Goal: Information Seeking & Learning: Learn about a topic

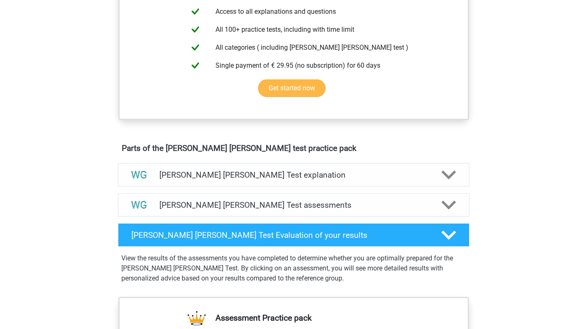
scroll to position [342, 0]
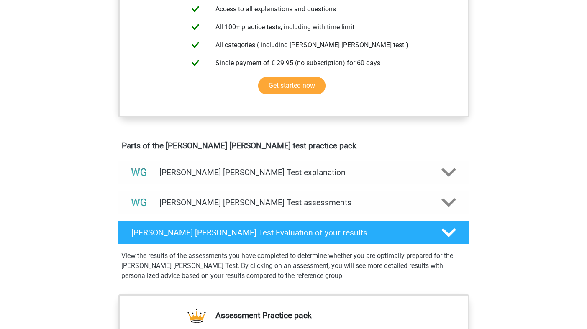
click at [284, 171] on h4 "Watson Glaser Test explanation" at bounding box center [293, 173] width 268 height 10
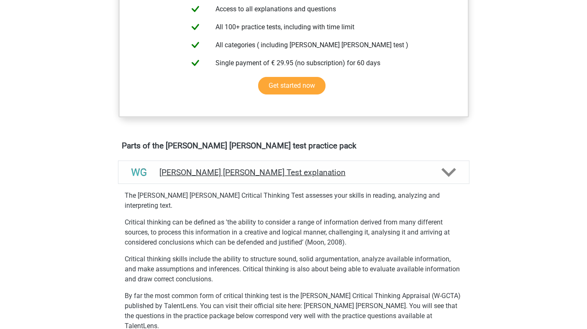
click at [296, 169] on h4 "Watson Glaser Test explanation" at bounding box center [293, 173] width 268 height 10
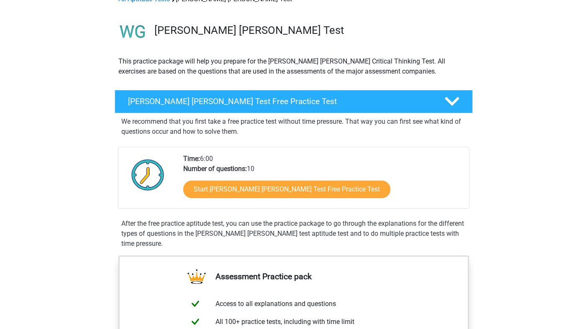
scroll to position [49, 0]
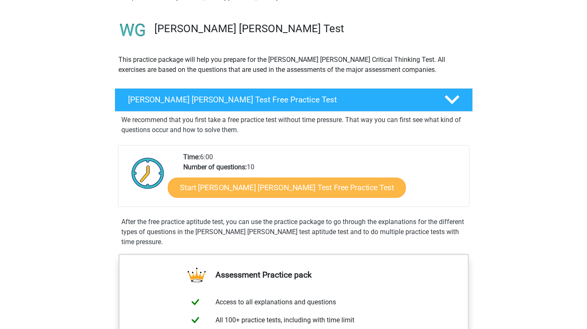
click at [287, 186] on link "Start Watson Glaser Test Free Practice Test" at bounding box center [287, 188] width 238 height 20
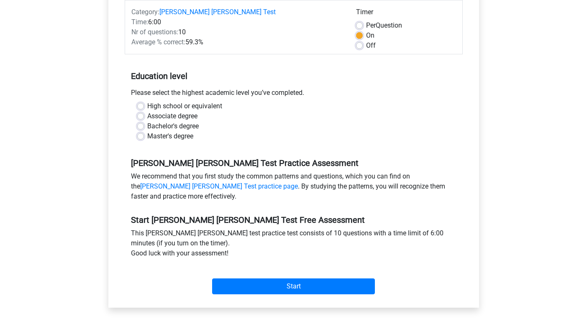
scroll to position [124, 0]
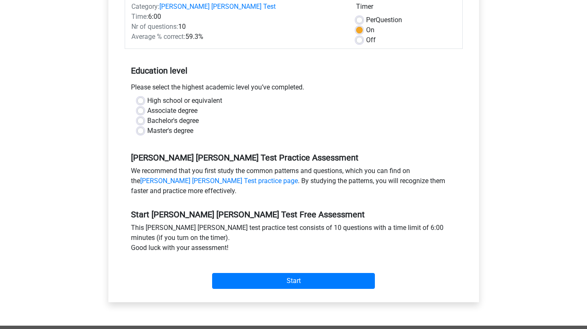
click at [184, 116] on label "Bachelor's degree" at bounding box center [172, 121] width 51 height 10
click at [144, 116] on input "Bachelor's degree" at bounding box center [140, 120] width 7 height 8
radio input "true"
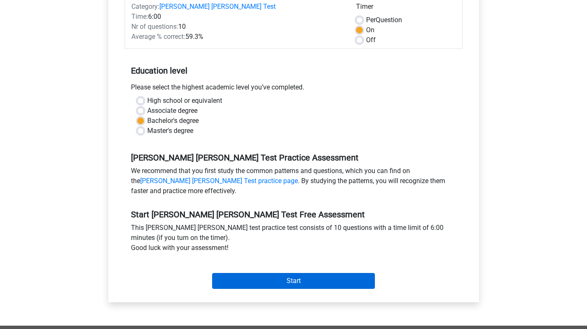
click at [279, 273] on input "Start" at bounding box center [293, 281] width 163 height 16
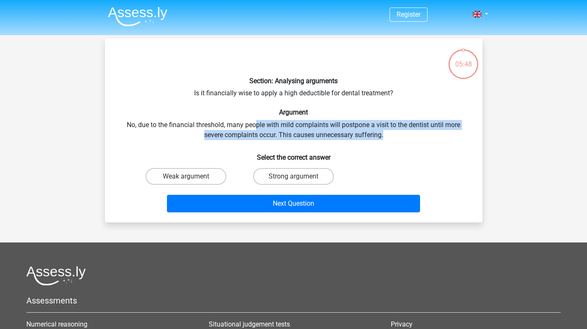
drag, startPoint x: 255, startPoint y: 125, endPoint x: 398, endPoint y: 132, distance: 143.5
click at [398, 133] on div "Section: Analysing arguments Is it financially wise to apply a high deductible …" at bounding box center [293, 130] width 370 height 171
click at [398, 132] on div "Section: Analysing arguments Is it financially wise to apply a high deductible …" at bounding box center [293, 130] width 370 height 171
drag, startPoint x: 281, startPoint y: 127, endPoint x: 306, endPoint y: 137, distance: 26.4
click at [306, 137] on div "Section: Analysing arguments Is it financially wise to apply a high deductible …" at bounding box center [293, 130] width 370 height 171
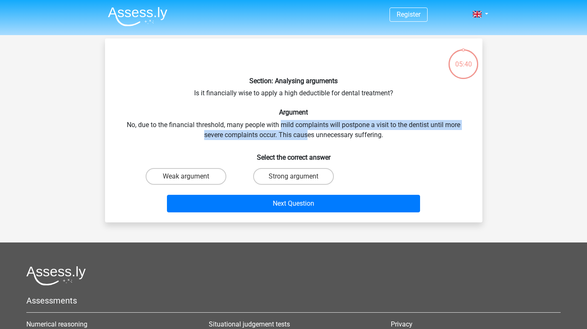
click at [306, 137] on div "Section: Analysing arguments Is it financially wise to apply a high deductible …" at bounding box center [293, 130] width 370 height 171
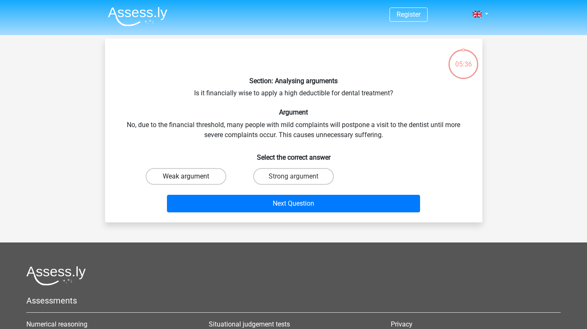
click at [213, 180] on label "Weak argument" at bounding box center [185, 176] width 81 height 17
click at [191, 180] on input "Weak argument" at bounding box center [188, 178] width 5 height 5
radio input "true"
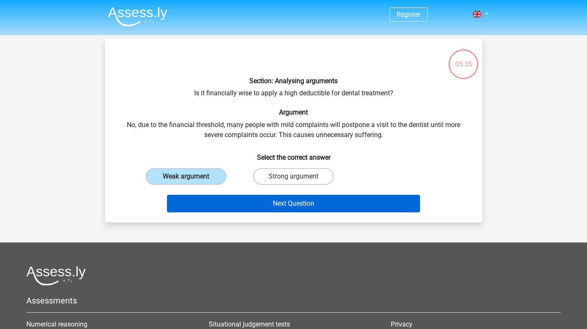
click at [242, 201] on button "Next Question" at bounding box center [293, 204] width 253 height 18
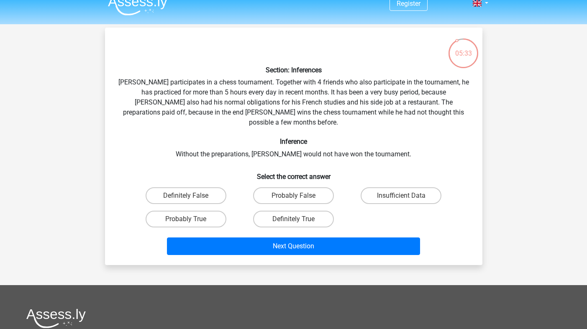
scroll to position [10, 0]
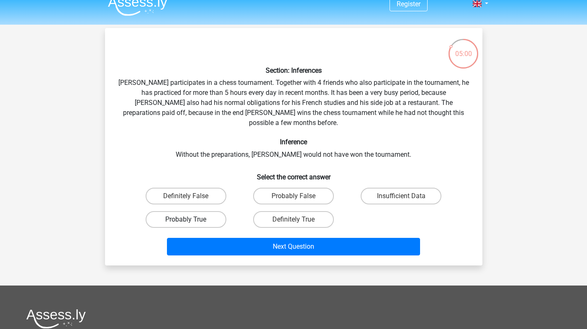
click at [201, 211] on label "Probably True" at bounding box center [185, 219] width 81 height 17
click at [191, 219] on input "Probably True" at bounding box center [188, 221] width 5 height 5
radio input "true"
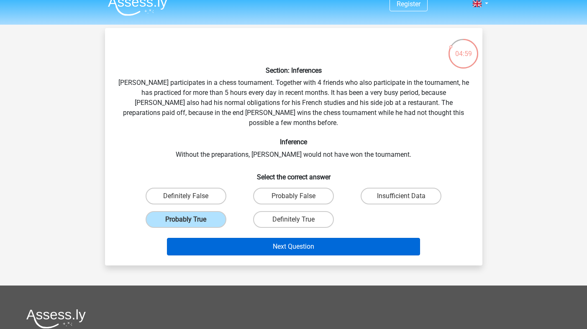
click at [248, 238] on button "Next Question" at bounding box center [293, 247] width 253 height 18
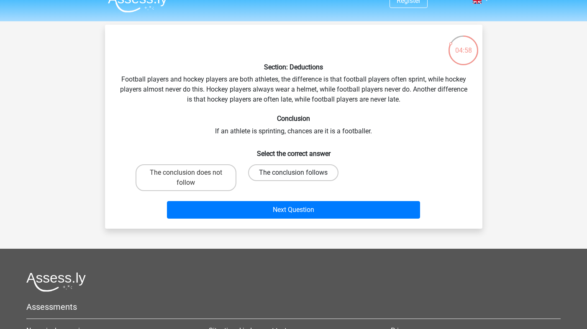
scroll to position [8, 0]
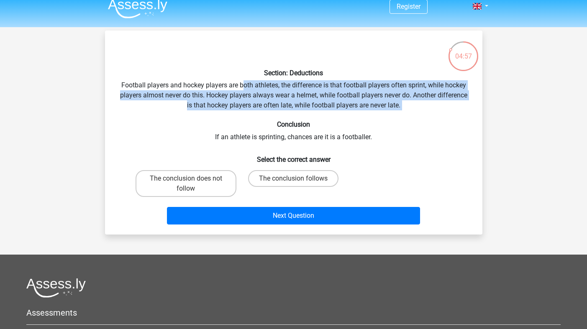
drag, startPoint x: 241, startPoint y: 85, endPoint x: 258, endPoint y: 117, distance: 36.1
click at [258, 117] on div "Section: Deductions Football players and hockey players are both athletes, the …" at bounding box center [293, 132] width 370 height 191
drag, startPoint x: 239, startPoint y: 87, endPoint x: 249, endPoint y: 114, distance: 29.0
click at [249, 114] on div "Section: Deductions Football players and hockey players are both athletes, the …" at bounding box center [293, 132] width 370 height 191
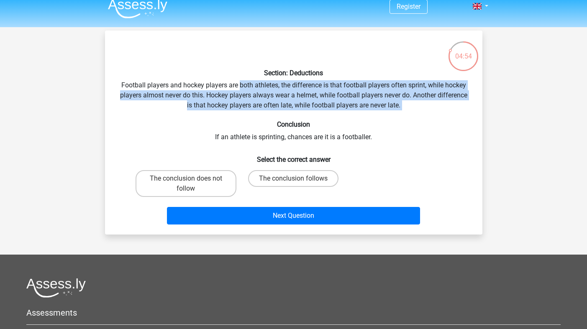
click at [249, 114] on div "Section: Deductions Football players and hockey players are both athletes, the …" at bounding box center [293, 132] width 370 height 191
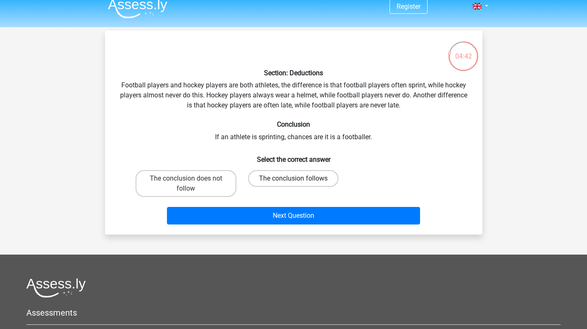
click at [277, 175] on label "The conclusion follows" at bounding box center [293, 178] width 90 height 17
click at [293, 179] on input "The conclusion follows" at bounding box center [295, 181] width 5 height 5
radio input "true"
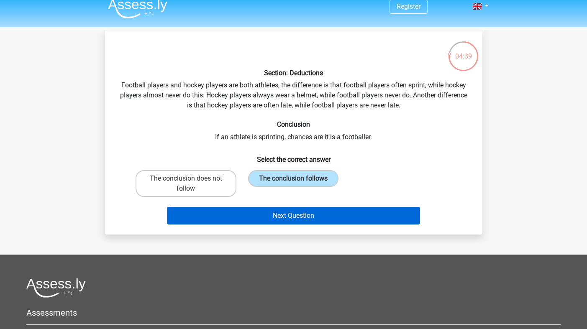
click at [287, 213] on button "Next Question" at bounding box center [293, 216] width 253 height 18
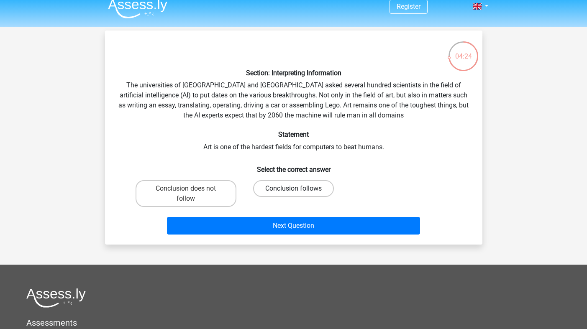
scroll to position [7, 0]
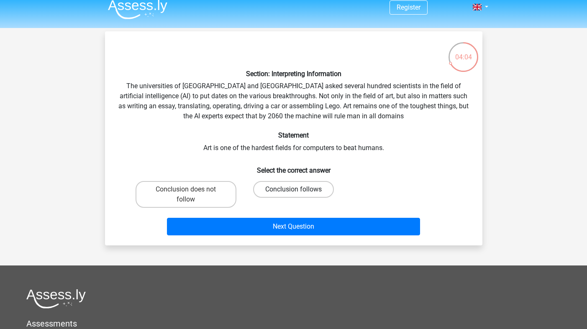
click at [275, 191] on label "Conclusion follows" at bounding box center [293, 189] width 81 height 17
click at [293, 191] on input "Conclusion follows" at bounding box center [295, 191] width 5 height 5
radio input "true"
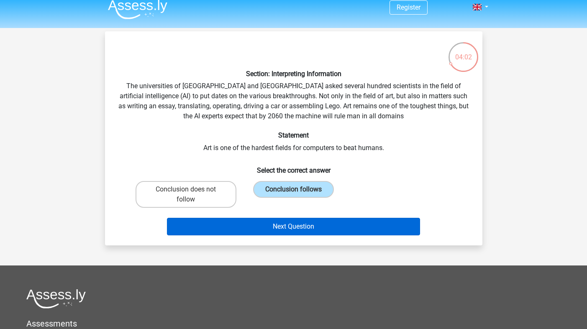
click at [277, 223] on button "Next Question" at bounding box center [293, 227] width 253 height 18
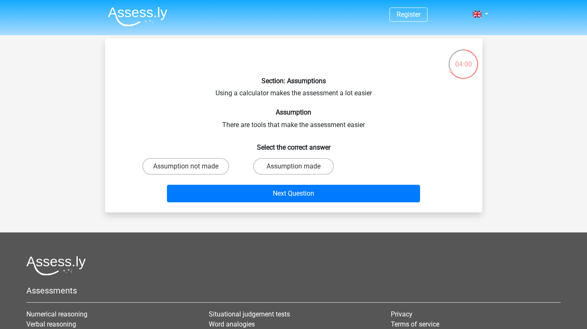
scroll to position [0, 0]
click at [270, 163] on label "Assumption made" at bounding box center [293, 166] width 81 height 17
click at [293, 166] on input "Assumption made" at bounding box center [295, 168] width 5 height 5
radio input "true"
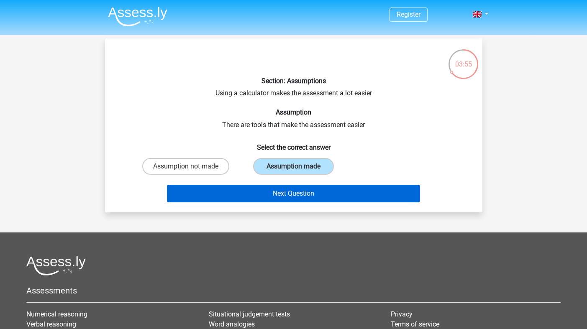
click at [277, 195] on button "Next Question" at bounding box center [293, 194] width 253 height 18
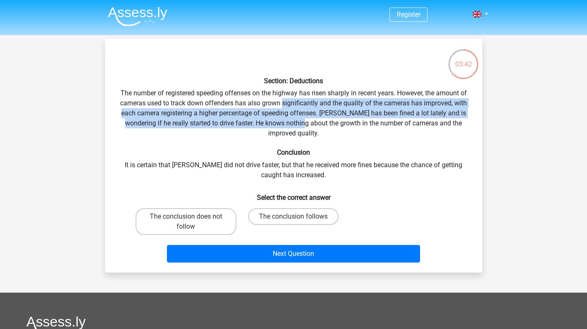
drag, startPoint x: 282, startPoint y: 99, endPoint x: 299, endPoint y: 126, distance: 32.0
click at [299, 126] on div "Section: Deductions The number of registered speeding offenses on the highway h…" at bounding box center [293, 155] width 370 height 221
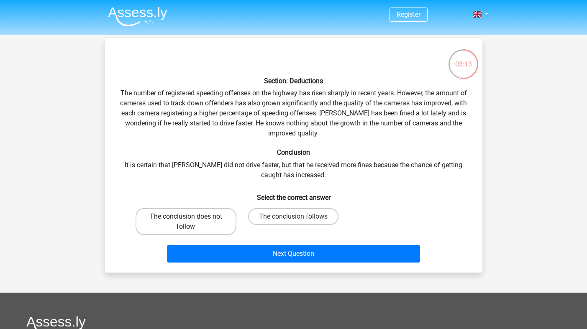
click at [224, 220] on label "The conclusion does not follow" at bounding box center [185, 221] width 101 height 27
click at [191, 220] on input "The conclusion does not follow" at bounding box center [188, 219] width 5 height 5
radio input "true"
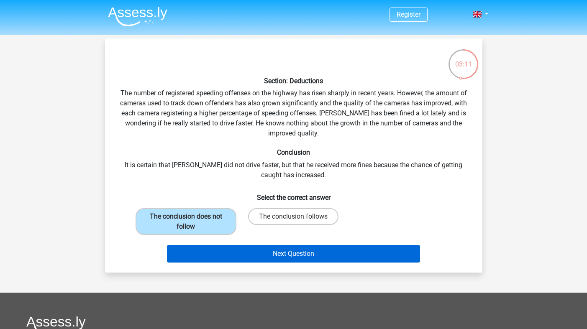
click at [284, 253] on button "Next Question" at bounding box center [293, 254] width 253 height 18
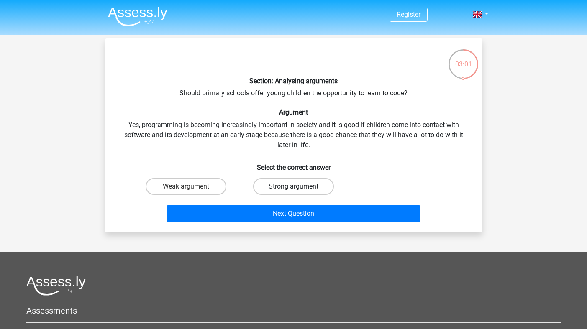
click at [275, 186] on label "Strong argument" at bounding box center [293, 186] width 81 height 17
click at [293, 186] on input "Strong argument" at bounding box center [295, 188] width 5 height 5
radio input "true"
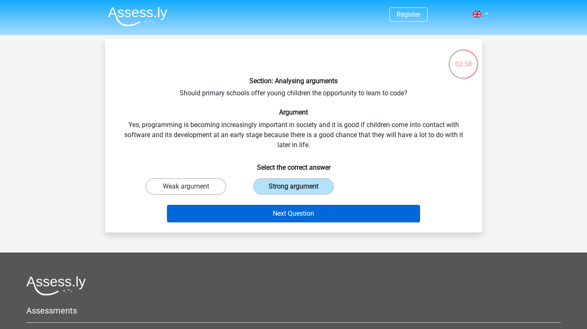
click at [283, 209] on button "Next Question" at bounding box center [293, 214] width 253 height 18
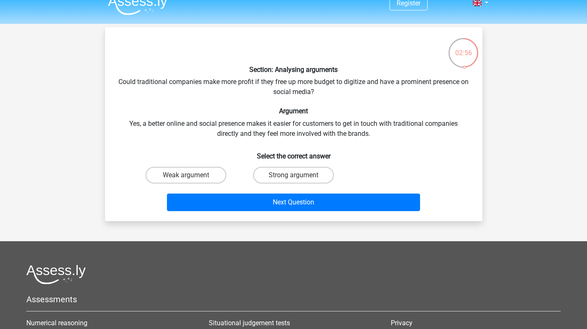
scroll to position [9, 0]
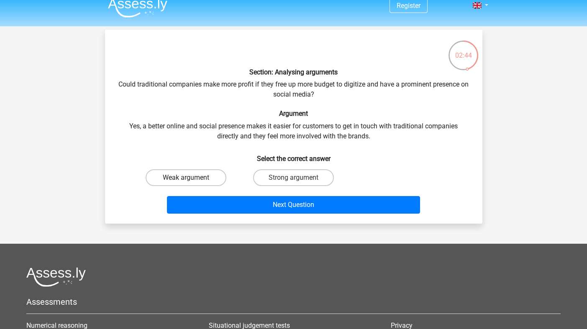
click at [209, 174] on label "Weak argument" at bounding box center [185, 177] width 81 height 17
click at [191, 178] on input "Weak argument" at bounding box center [188, 180] width 5 height 5
radio input "true"
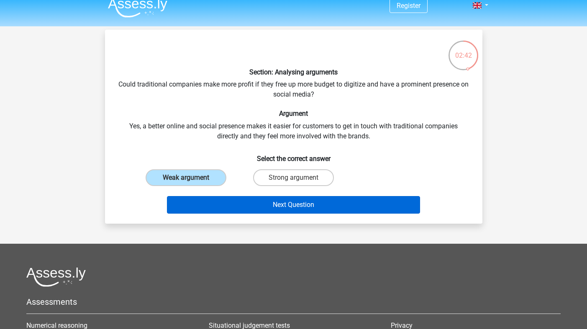
click at [252, 203] on button "Next Question" at bounding box center [293, 205] width 253 height 18
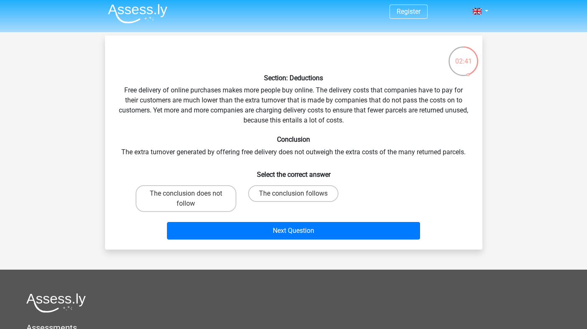
scroll to position [1, 0]
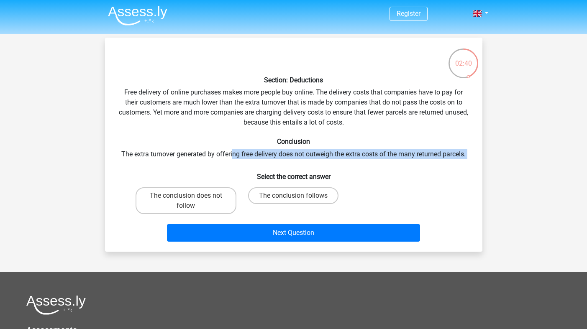
drag, startPoint x: 232, startPoint y: 153, endPoint x: 265, endPoint y: 163, distance: 34.0
click at [265, 164] on div "Section: Deductions Free delivery of online purchases makes more people buy onl…" at bounding box center [293, 144] width 370 height 201
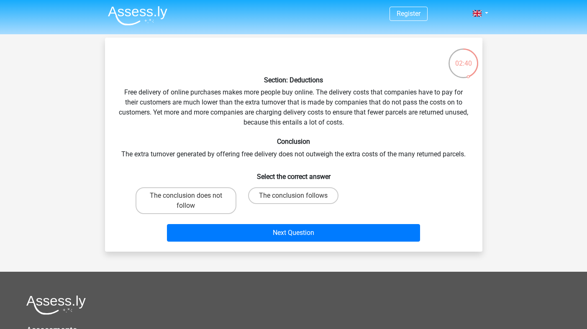
click at [265, 163] on div "Section: Deductions Free delivery of online purchases makes more people buy onl…" at bounding box center [293, 144] width 370 height 201
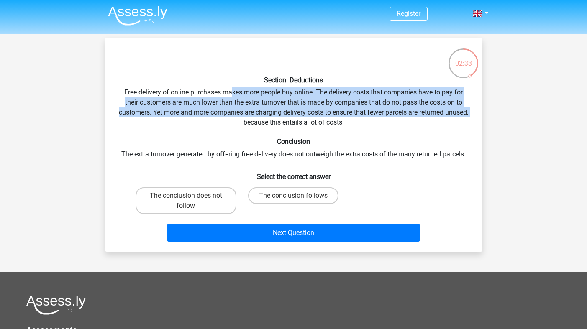
drag, startPoint x: 232, startPoint y: 93, endPoint x: 253, endPoint y: 115, distance: 31.1
click at [253, 116] on div "Section: Deductions Free delivery of online purchases makes more people buy onl…" at bounding box center [293, 144] width 370 height 201
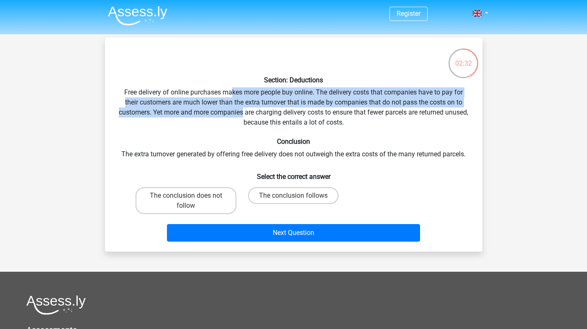
click at [253, 115] on div "Section: Deductions Free delivery of online purchases makes more people buy onl…" at bounding box center [293, 144] width 370 height 201
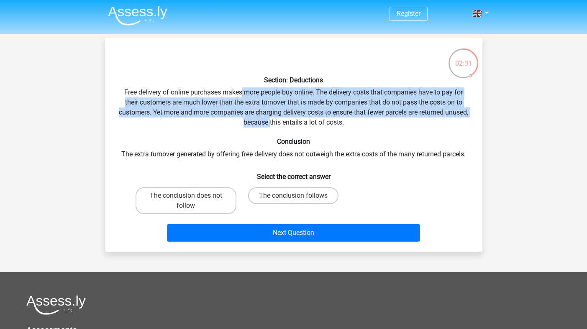
drag, startPoint x: 242, startPoint y: 93, endPoint x: 281, endPoint y: 125, distance: 49.6
click at [281, 125] on div "Section: Deductions Free delivery of online purchases makes more people buy onl…" at bounding box center [293, 144] width 370 height 201
drag, startPoint x: 216, startPoint y: 89, endPoint x: 266, endPoint y: 125, distance: 62.2
click at [266, 126] on div "Section: Deductions Free delivery of online purchases makes more people buy onl…" at bounding box center [293, 144] width 370 height 201
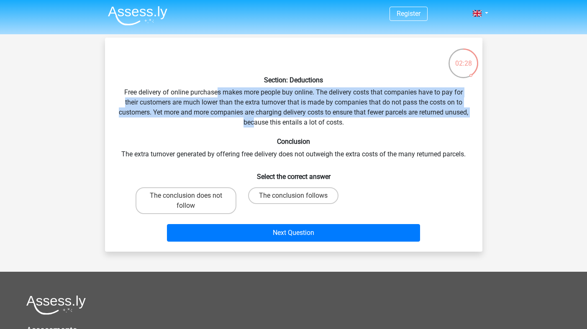
click at [266, 125] on div "Section: Deductions Free delivery of online purchases makes more people buy onl…" at bounding box center [293, 144] width 370 height 201
drag, startPoint x: 231, startPoint y: 89, endPoint x: 319, endPoint y: 127, distance: 95.5
click at [319, 128] on div "Section: Deductions Free delivery of online purchases makes more people buy onl…" at bounding box center [293, 144] width 370 height 201
click at [319, 127] on div "Section: Deductions Free delivery of online purchases makes more people buy onl…" at bounding box center [293, 144] width 370 height 201
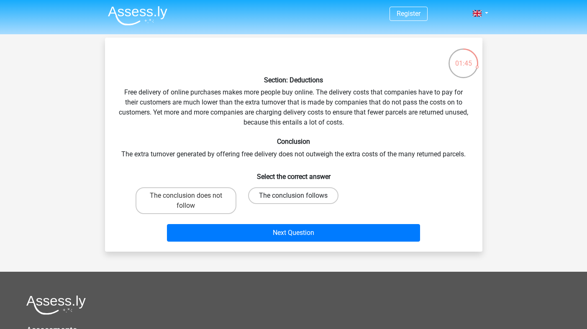
click at [281, 194] on label "The conclusion follows" at bounding box center [293, 195] width 90 height 17
click at [293, 196] on input "The conclusion follows" at bounding box center [295, 198] width 5 height 5
radio input "true"
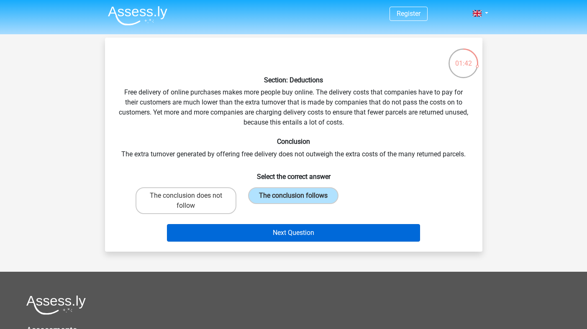
click at [279, 229] on button "Next Question" at bounding box center [293, 233] width 253 height 18
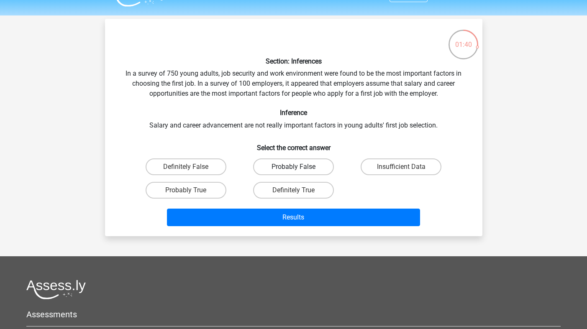
scroll to position [18, 0]
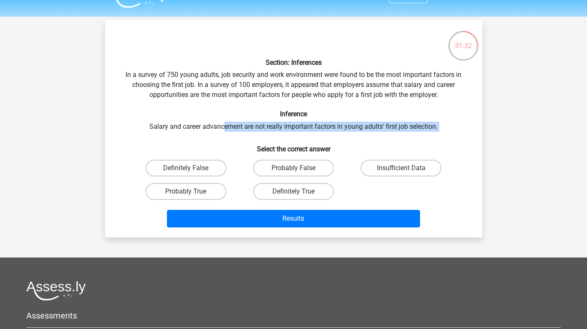
drag, startPoint x: 224, startPoint y: 123, endPoint x: 240, endPoint y: 136, distance: 20.6
click at [240, 136] on div "Section: Inferences In a survey of 750 young adults, job security and work envi…" at bounding box center [293, 129] width 370 height 204
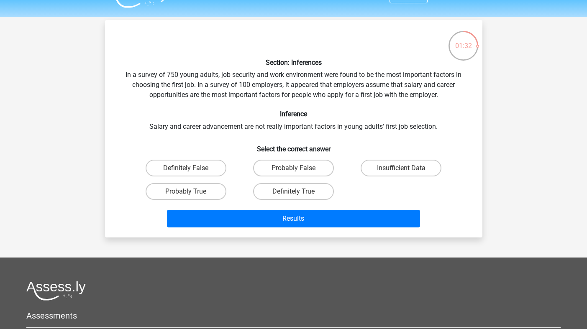
click at [240, 136] on div "Section: Inferences In a survey of 750 young adults, job security and work envi…" at bounding box center [293, 129] width 370 height 204
click at [209, 189] on label "Probably True" at bounding box center [185, 191] width 81 height 17
click at [191, 191] on input "Probably True" at bounding box center [188, 193] width 5 height 5
radio input "true"
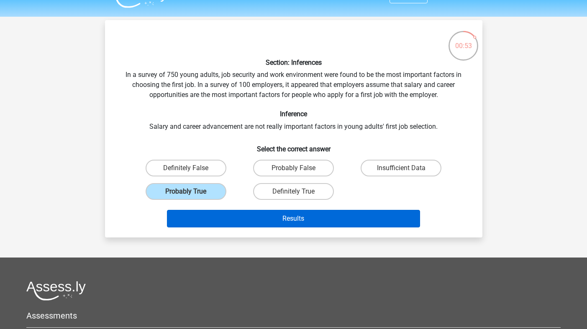
click at [263, 221] on button "Results" at bounding box center [293, 219] width 253 height 18
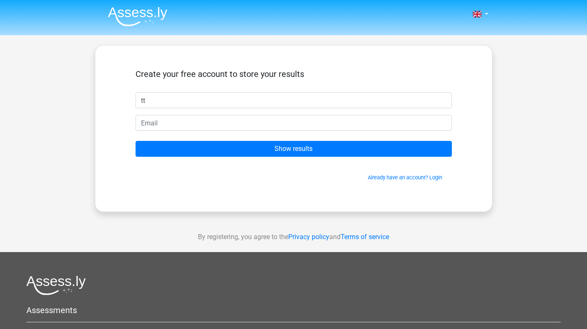
type input "tt"
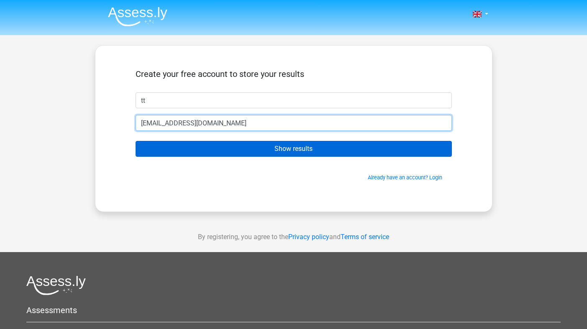
type input "hjjhjhj@gmail.com"
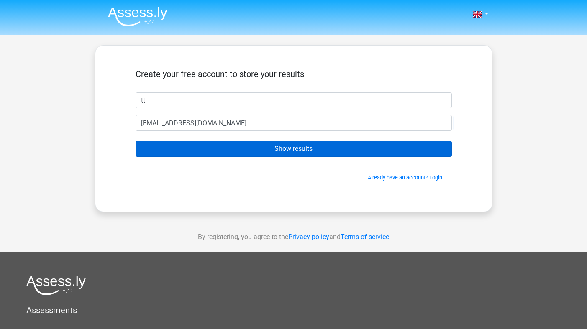
click at [235, 151] on input "Show results" at bounding box center [293, 149] width 316 height 16
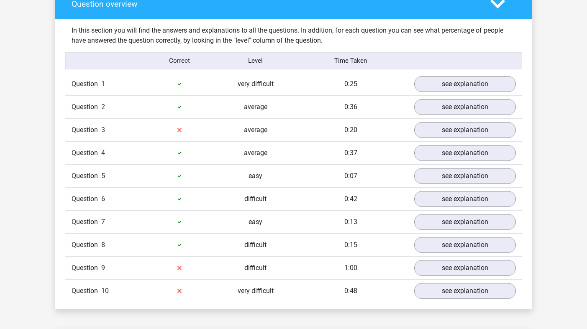
scroll to position [645, 0]
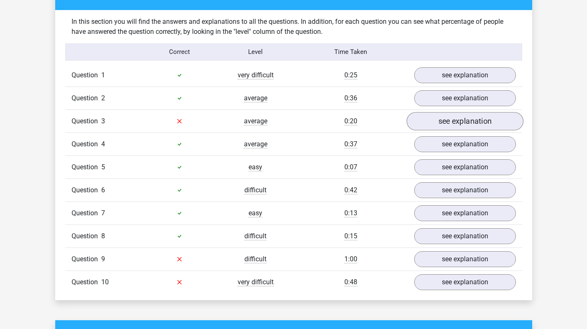
click at [431, 120] on link "see explanation" at bounding box center [464, 121] width 117 height 18
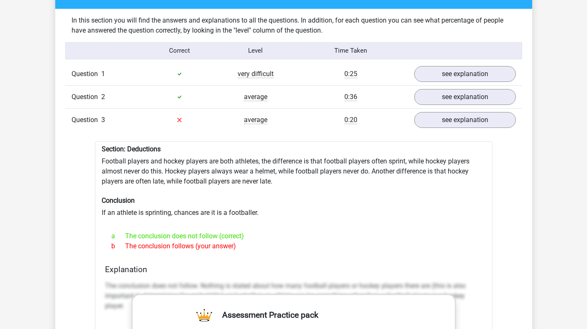
scroll to position [646, 0]
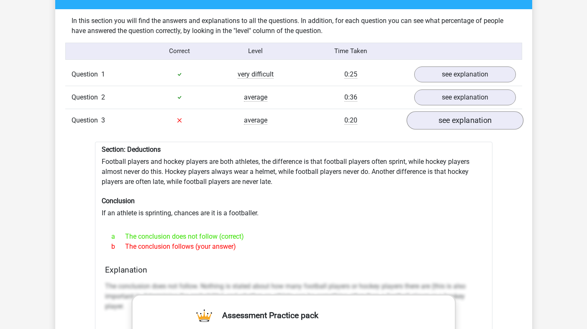
click at [427, 115] on link "see explanation" at bounding box center [464, 120] width 117 height 18
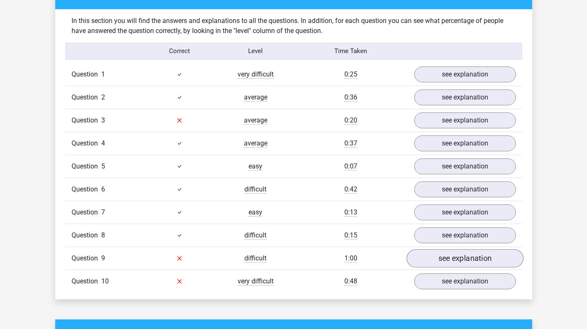
click at [439, 251] on link "see explanation" at bounding box center [464, 258] width 117 height 18
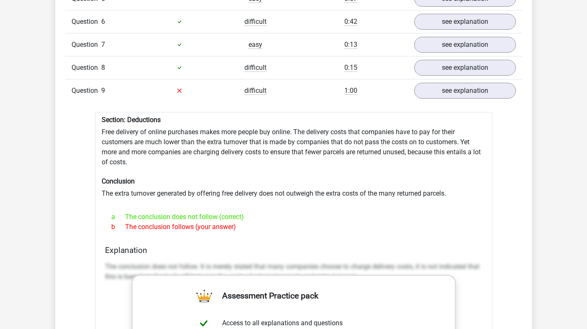
scroll to position [812, 0]
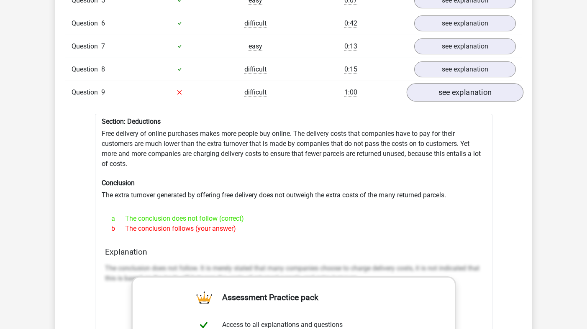
click at [448, 83] on link "see explanation" at bounding box center [464, 92] width 117 height 18
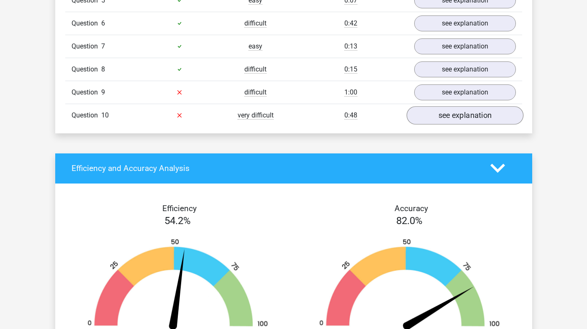
click at [442, 111] on link "see explanation" at bounding box center [464, 115] width 117 height 18
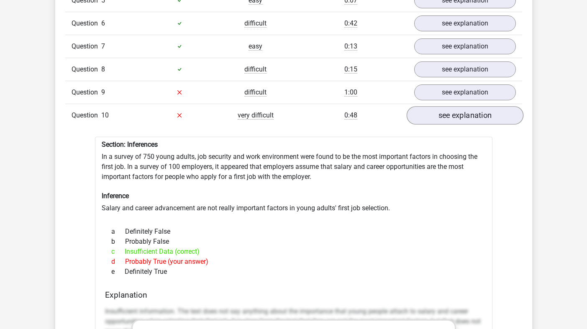
click at [443, 111] on link "see explanation" at bounding box center [464, 115] width 117 height 18
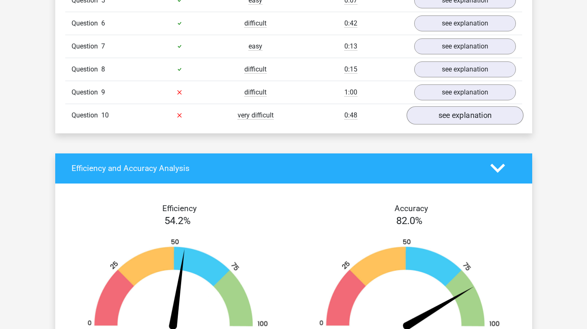
click at [443, 111] on link "see explanation" at bounding box center [464, 115] width 117 height 18
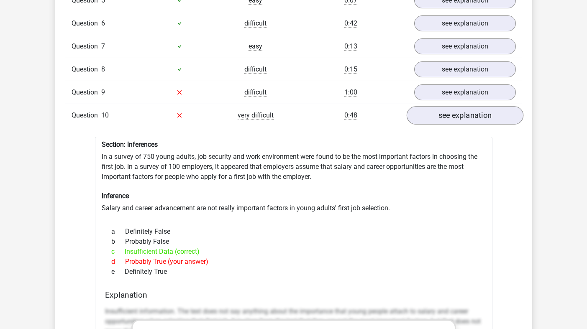
click at [443, 112] on link "see explanation" at bounding box center [464, 115] width 117 height 18
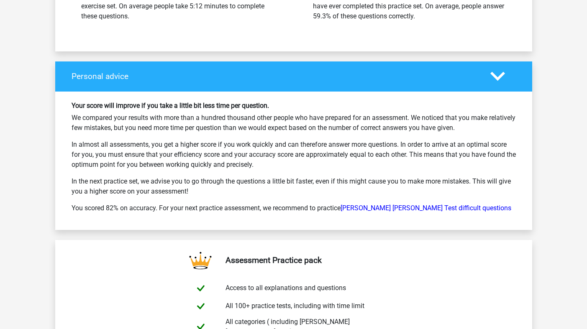
scroll to position [1186, 0]
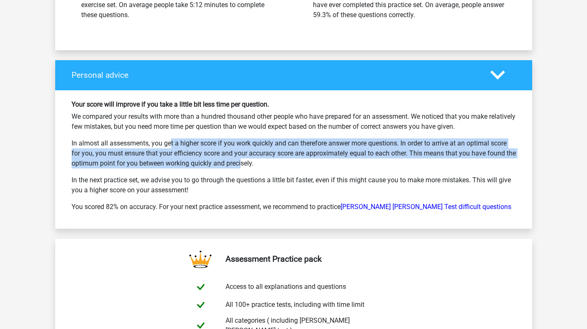
drag, startPoint x: 138, startPoint y: 141, endPoint x: 220, endPoint y: 153, distance: 82.8
click at [220, 153] on p "In almost all assessments, you get a higher score if you work quickly and can t…" at bounding box center [293, 153] width 444 height 30
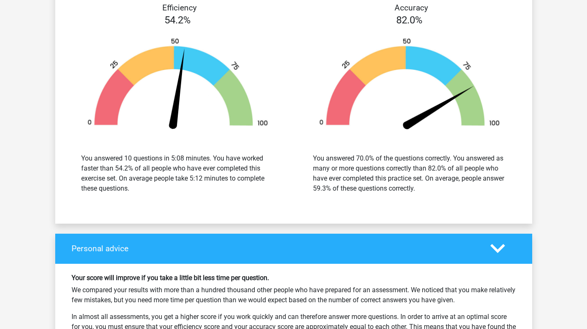
scroll to position [1005, 0]
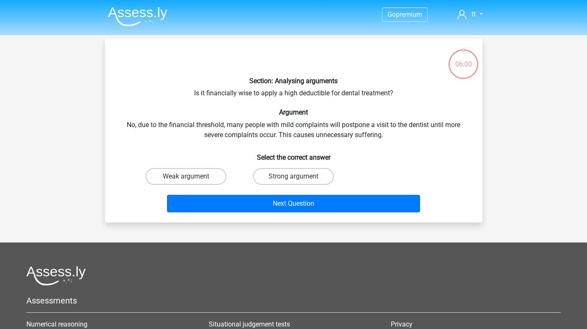
scroll to position [18, 0]
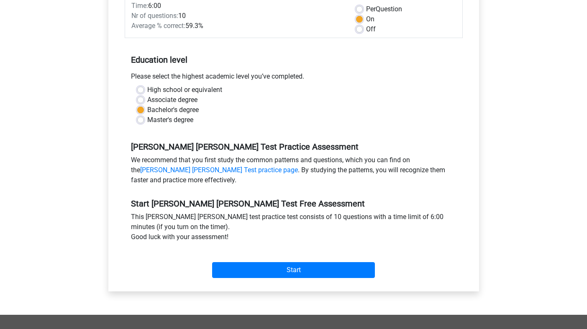
scroll to position [141, 0]
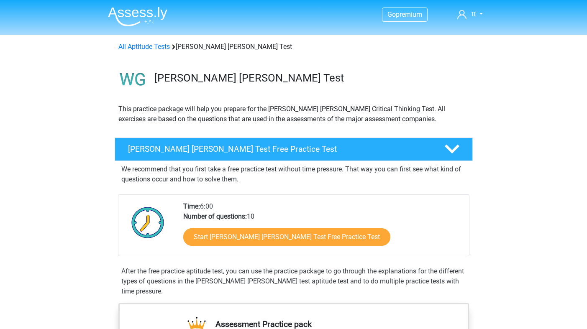
scroll to position [49, 0]
